Goal: Task Accomplishment & Management: Manage account settings

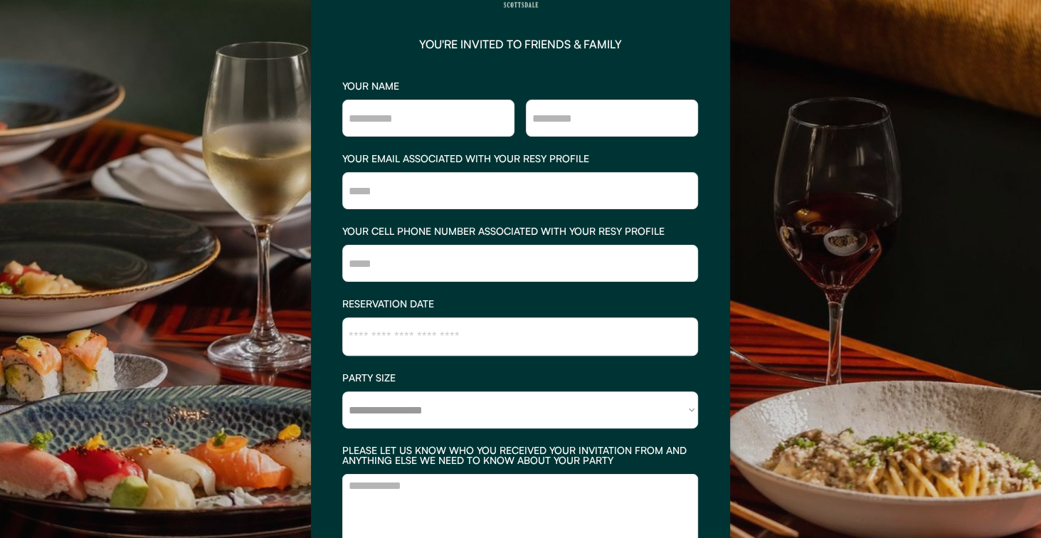
scroll to position [220, 0]
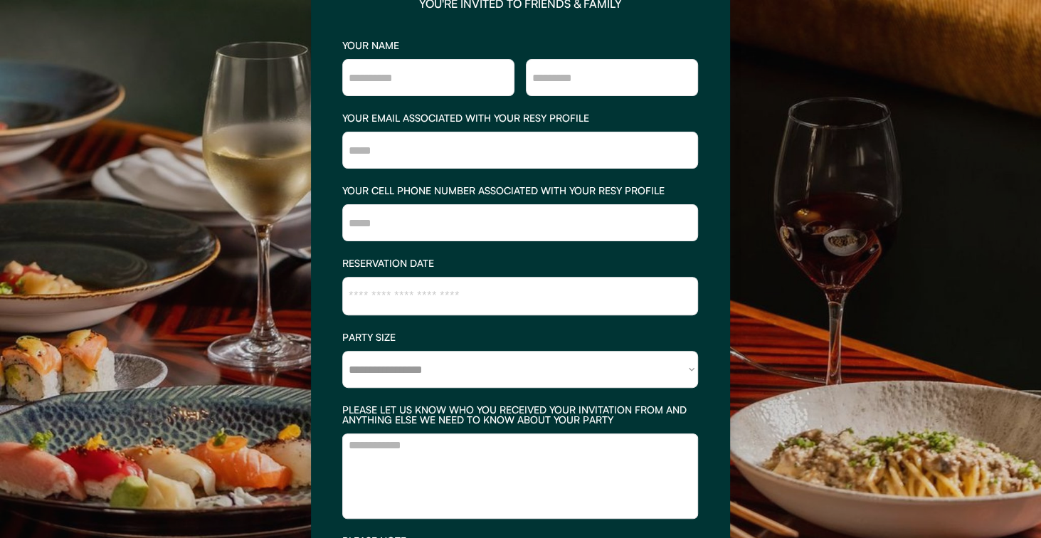
click at [447, 368] on select "**********" at bounding box center [520, 369] width 356 height 37
click at [397, 369] on select "**********" at bounding box center [520, 369] width 356 height 37
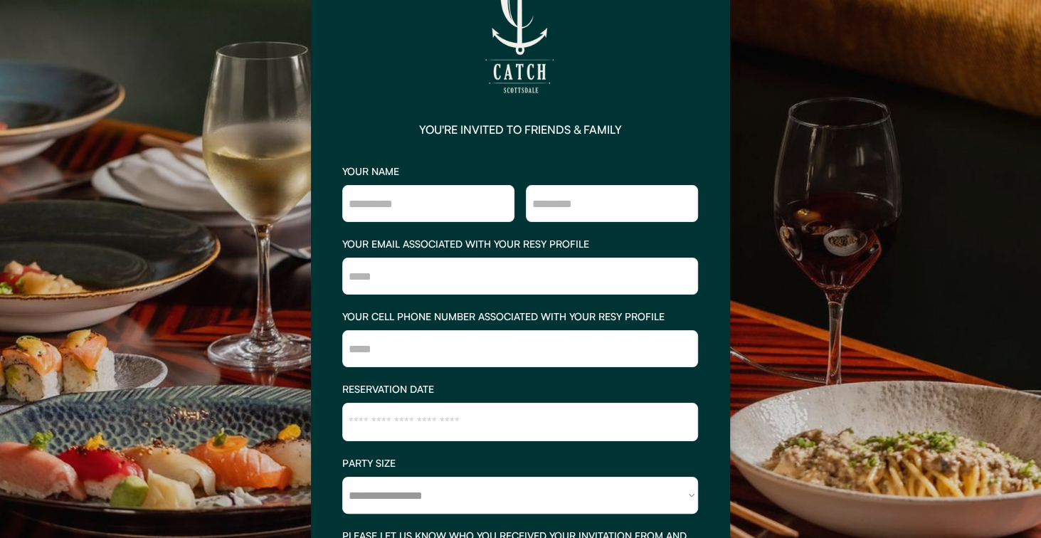
scroll to position [0, 0]
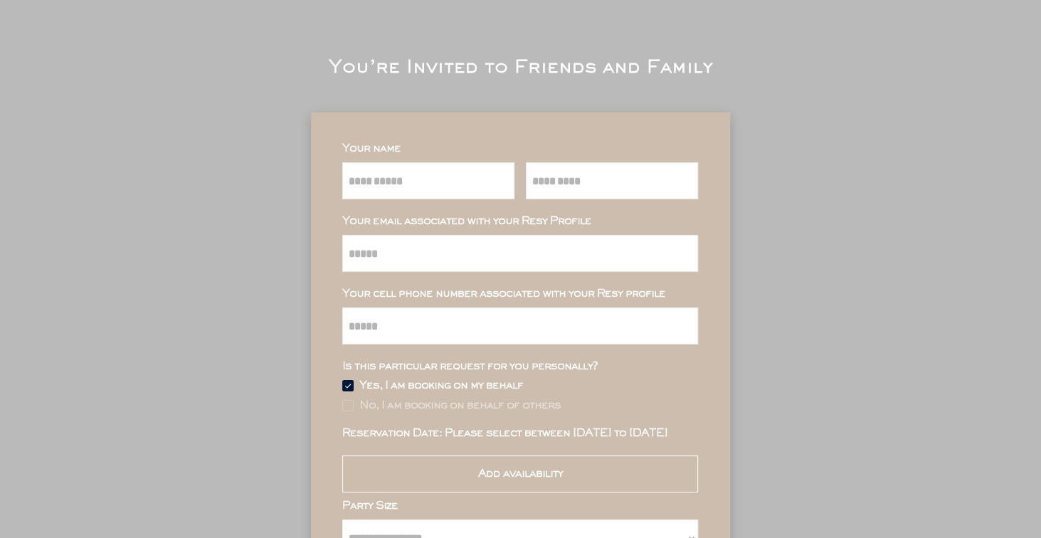
click at [866, 186] on div "**********" at bounding box center [520, 424] width 1041 height 848
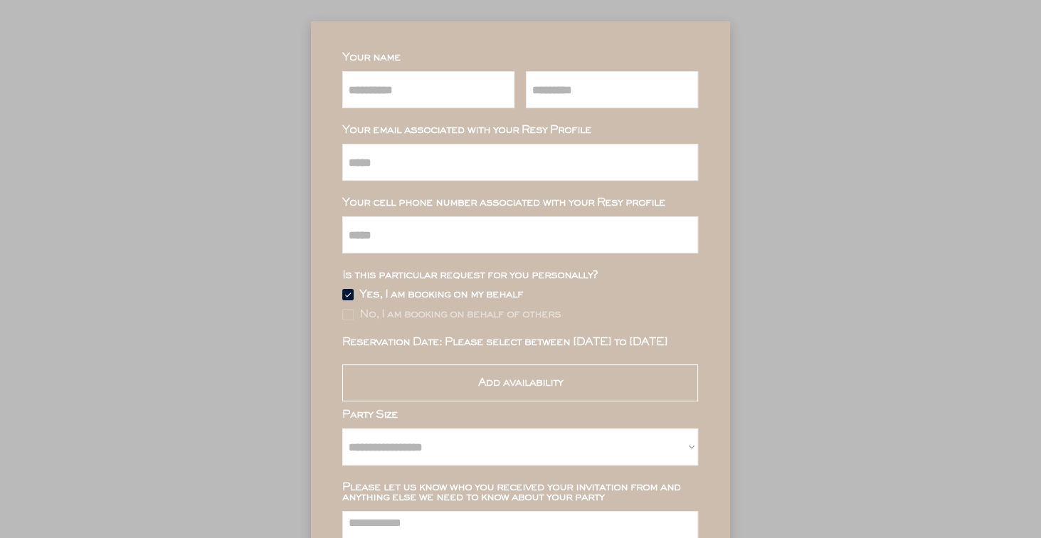
scroll to position [164, 0]
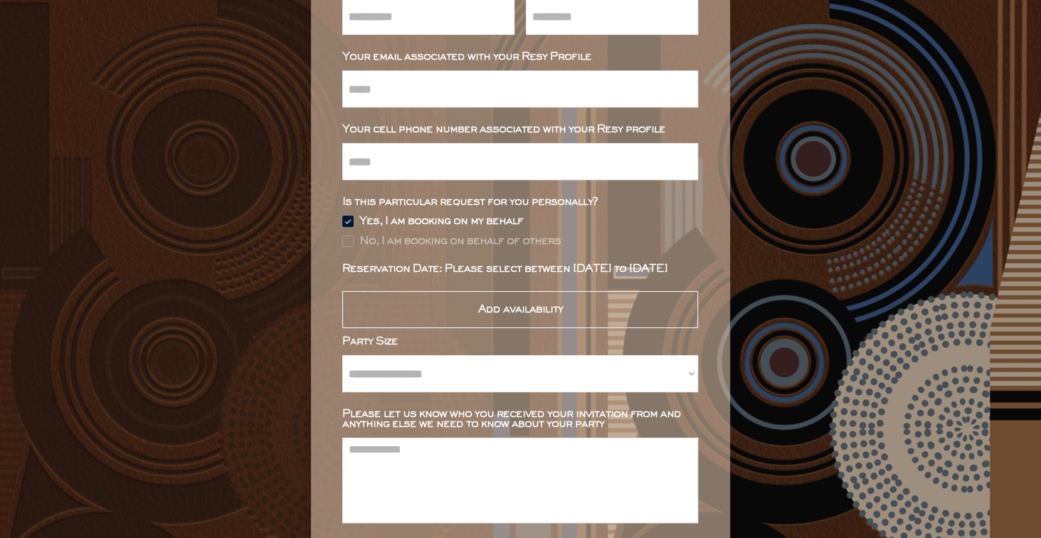
click at [588, 317] on div "Add availability" at bounding box center [520, 309] width 356 height 37
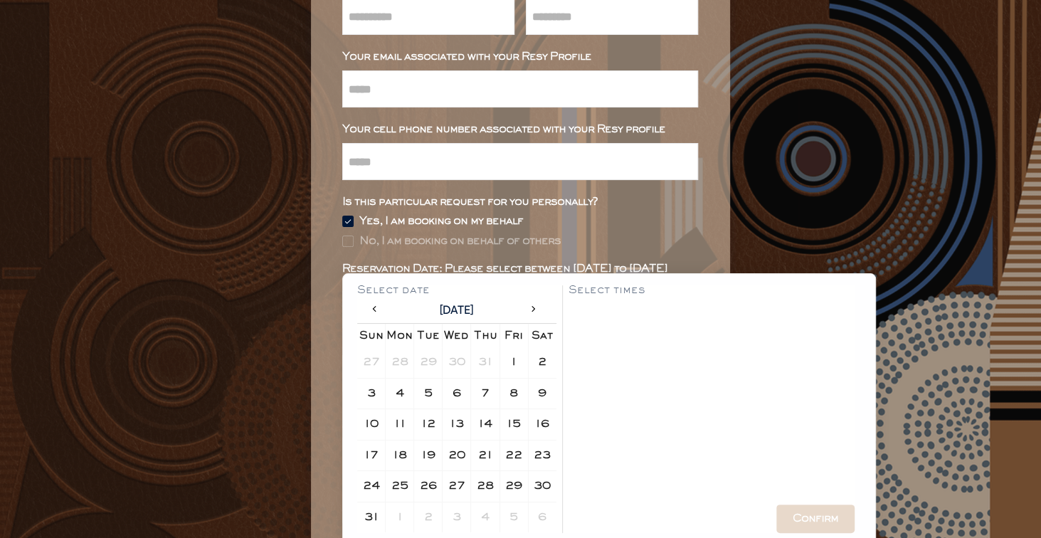
click at [860, 171] on div "**********" at bounding box center [520, 260] width 1041 height 848
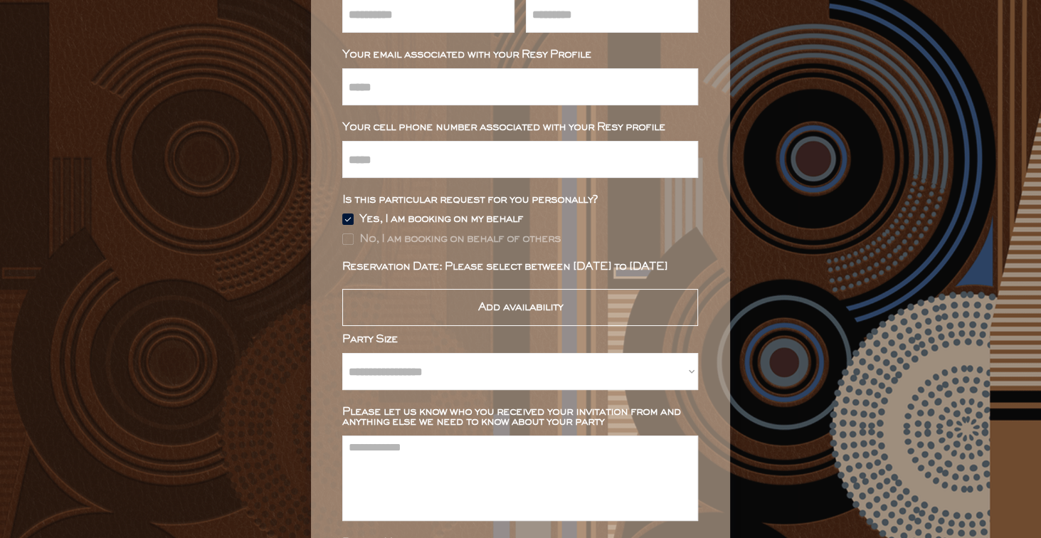
scroll to position [54, 0]
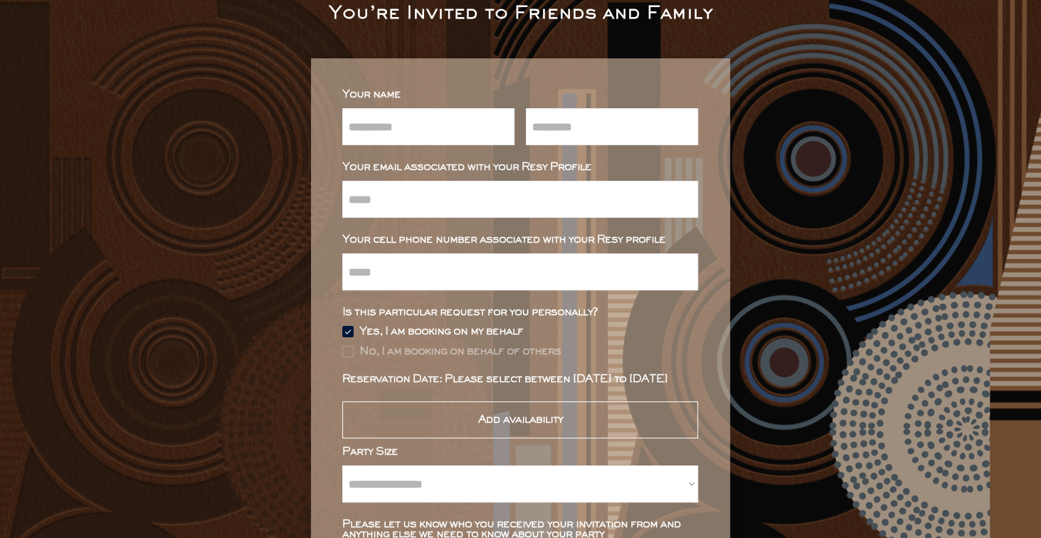
click at [347, 349] on img at bounding box center [347, 351] width 11 height 11
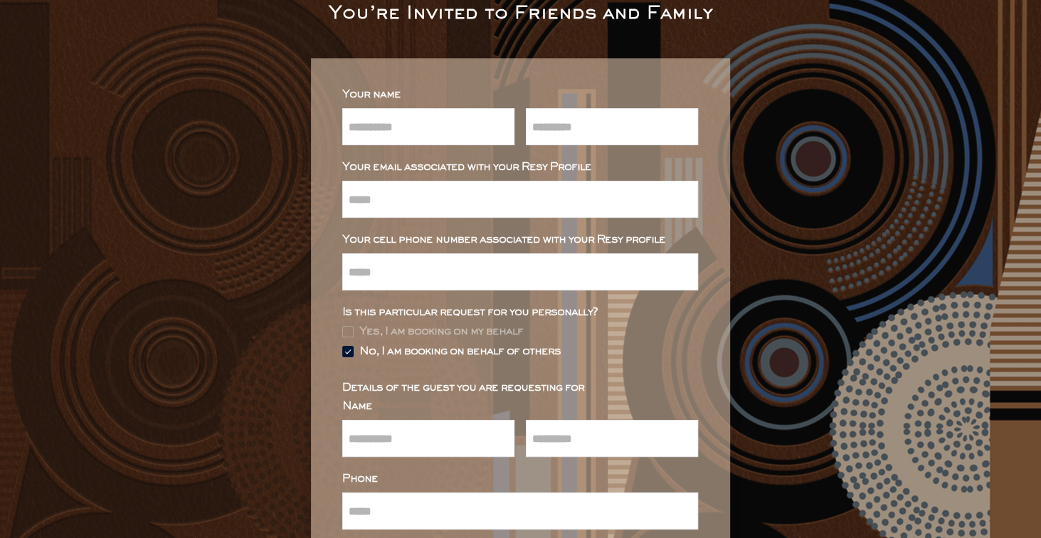
click at [346, 327] on img at bounding box center [347, 331] width 11 height 11
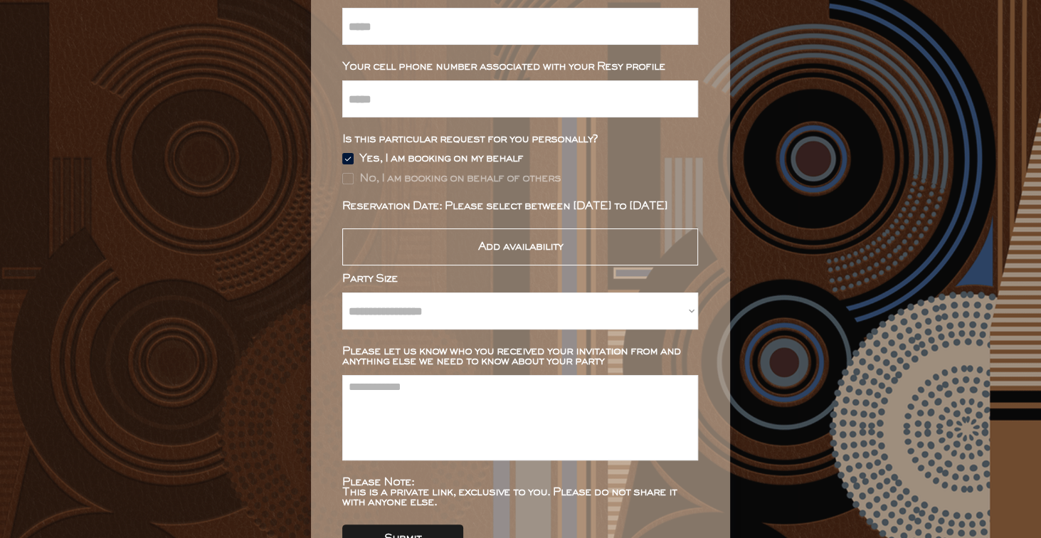
scroll to position [285, 0]
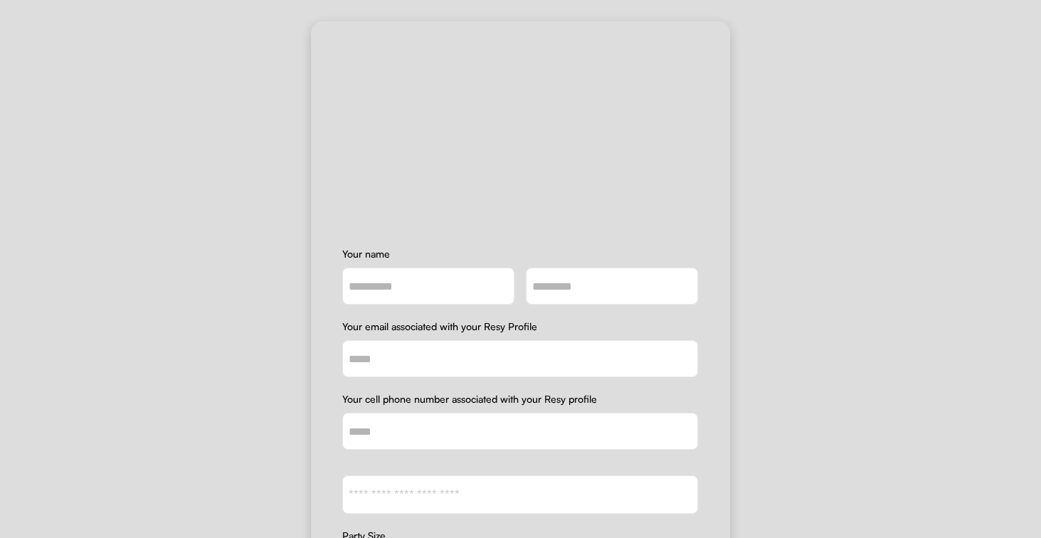
click at [267, 42] on div "**********" at bounding box center [520, 269] width 1041 height 538
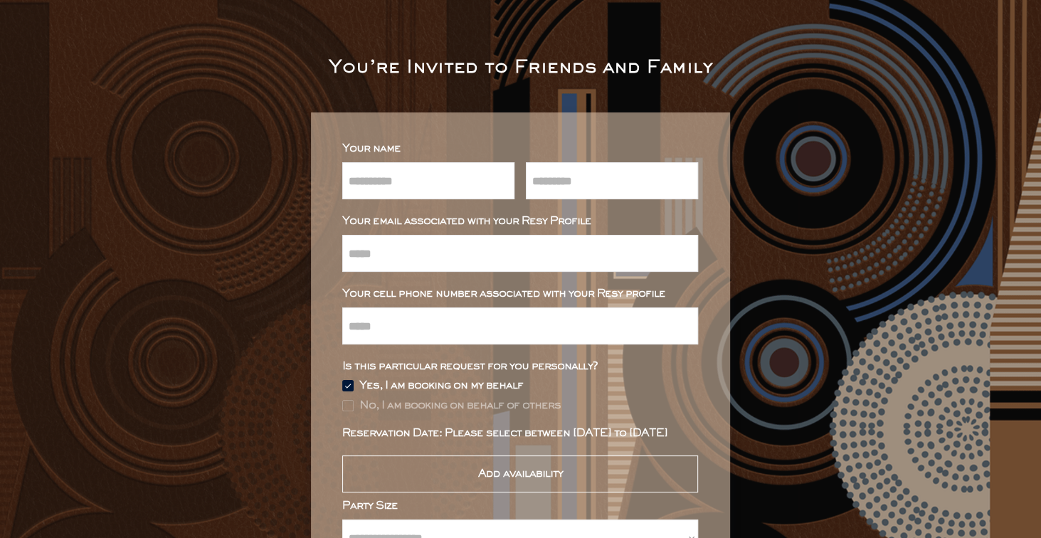
click at [586, 473] on div "Add availability" at bounding box center [520, 473] width 356 height 37
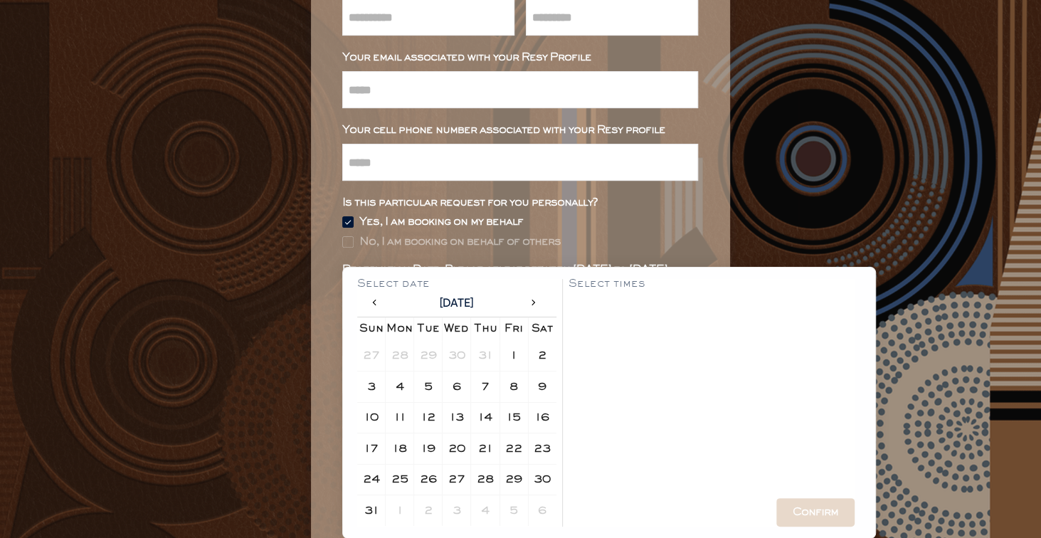
scroll to position [179, 0]
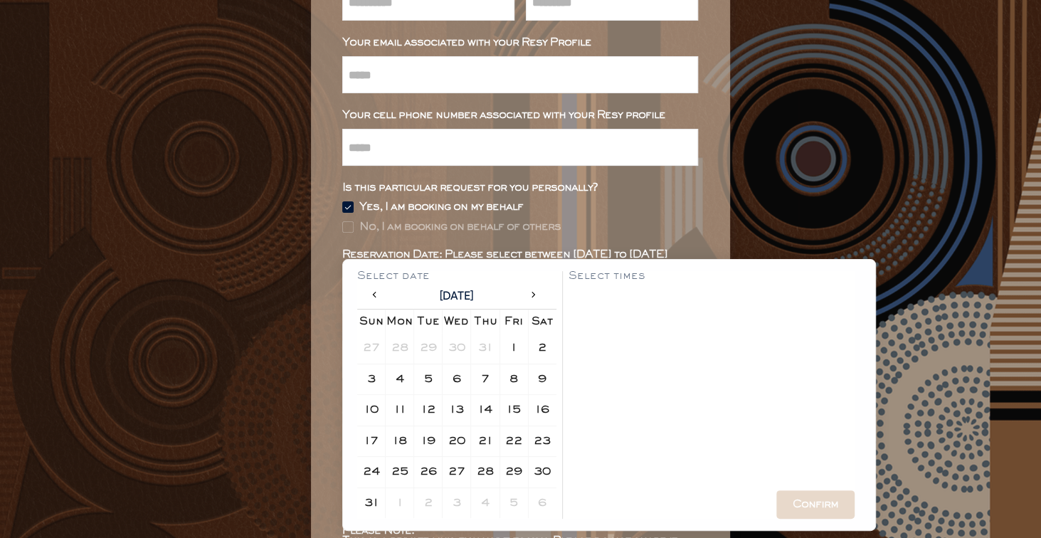
click at [462, 407] on div "13" at bounding box center [457, 410] width 14 height 10
click at [475, 410] on div "14" at bounding box center [484, 409] width 21 height 21
click at [462, 408] on div "13" at bounding box center [457, 410] width 14 height 10
click at [598, 297] on div "5:30 pm" at bounding box center [593, 298] width 36 height 7
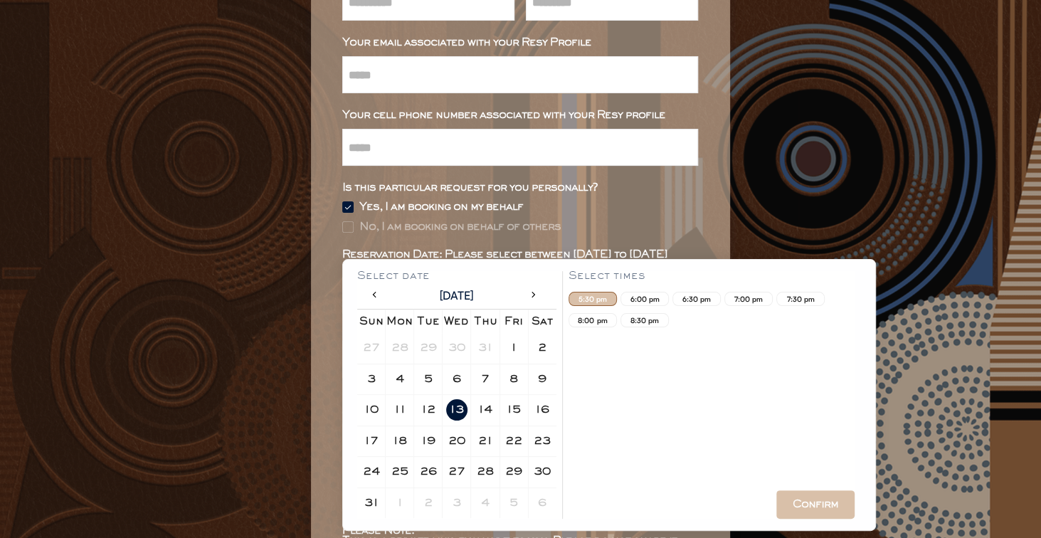
click at [486, 407] on div "14" at bounding box center [485, 410] width 14 height 10
click at [594, 317] on div "8:00 pm" at bounding box center [593, 320] width 36 height 7
click at [808, 506] on div "Confirm" at bounding box center [815, 504] width 46 height 10
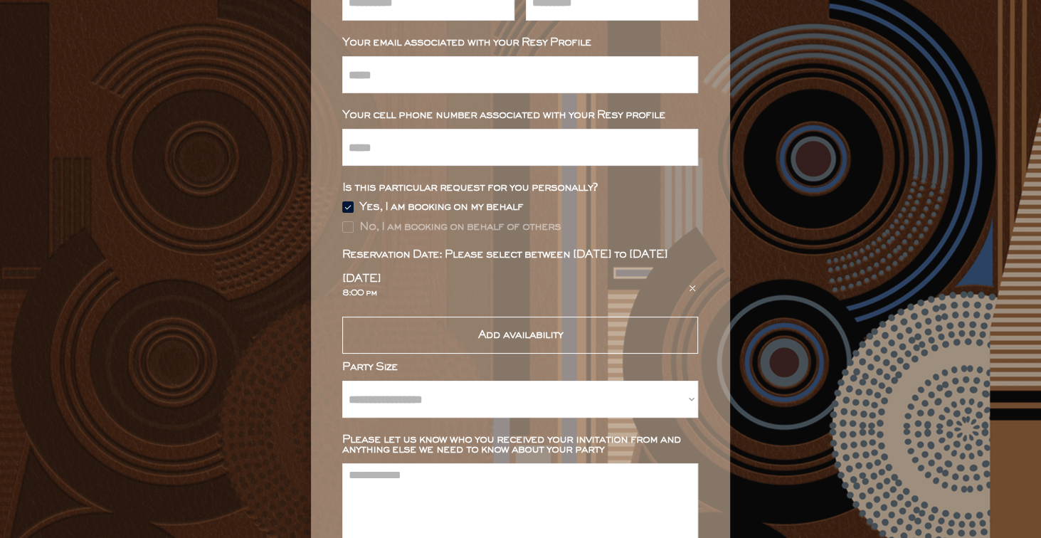
click at [563, 329] on div "Add availability" at bounding box center [520, 335] width 356 height 37
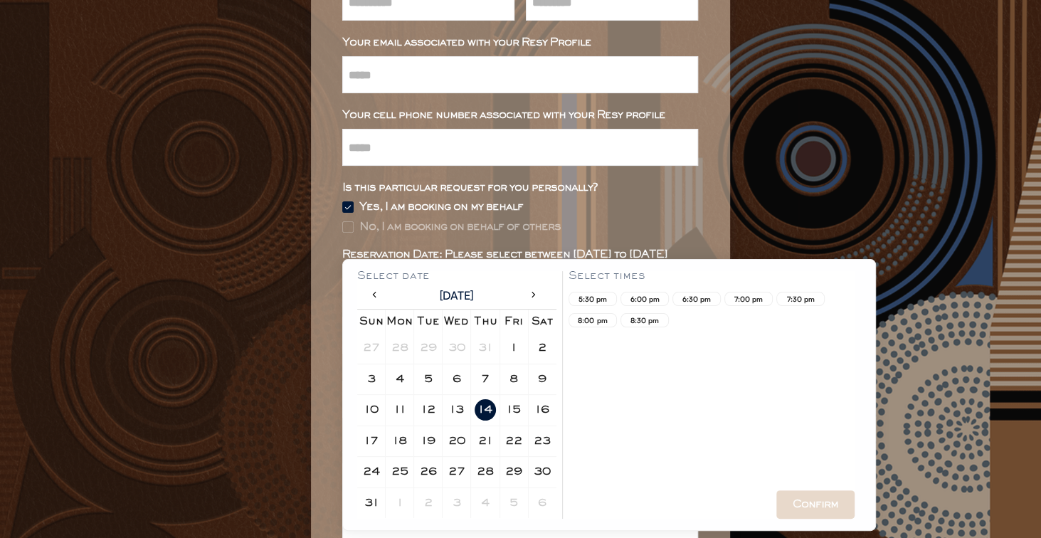
click at [482, 437] on div "21" at bounding box center [485, 441] width 14 height 10
click at [592, 317] on div "8:00 pm" at bounding box center [593, 320] width 36 height 7
click at [816, 514] on div "Confirm" at bounding box center [815, 504] width 78 height 28
